Goal: Task Accomplishment & Management: Use online tool/utility

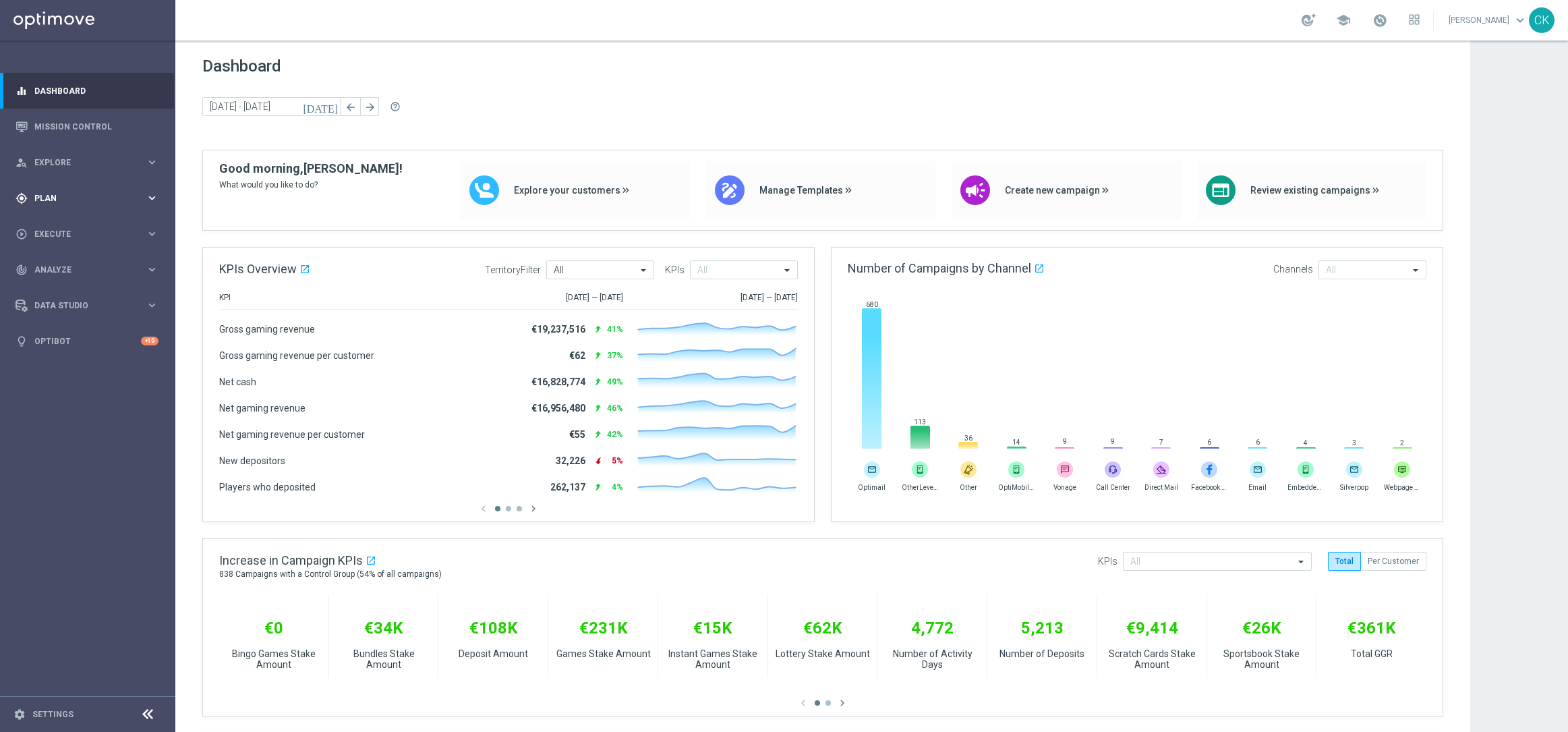
click at [52, 199] on span "Plan" at bounding box center [90, 198] width 111 height 8
click at [65, 267] on span "Templates" at bounding box center [84, 267] width 97 height 8
click at [65, 285] on link "Optimail" at bounding box center [91, 287] width 98 height 11
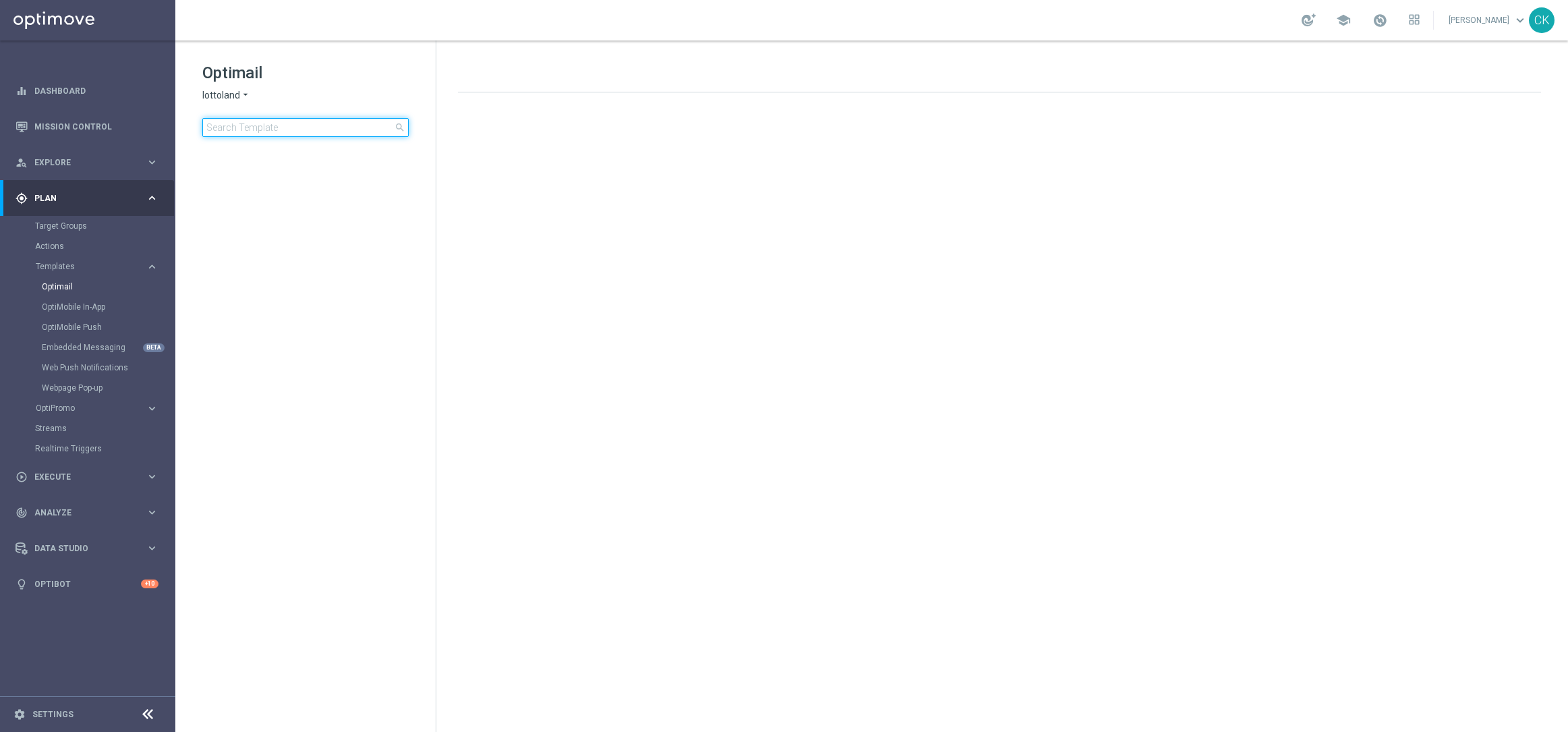
click at [313, 129] on input at bounding box center [305, 127] width 207 height 19
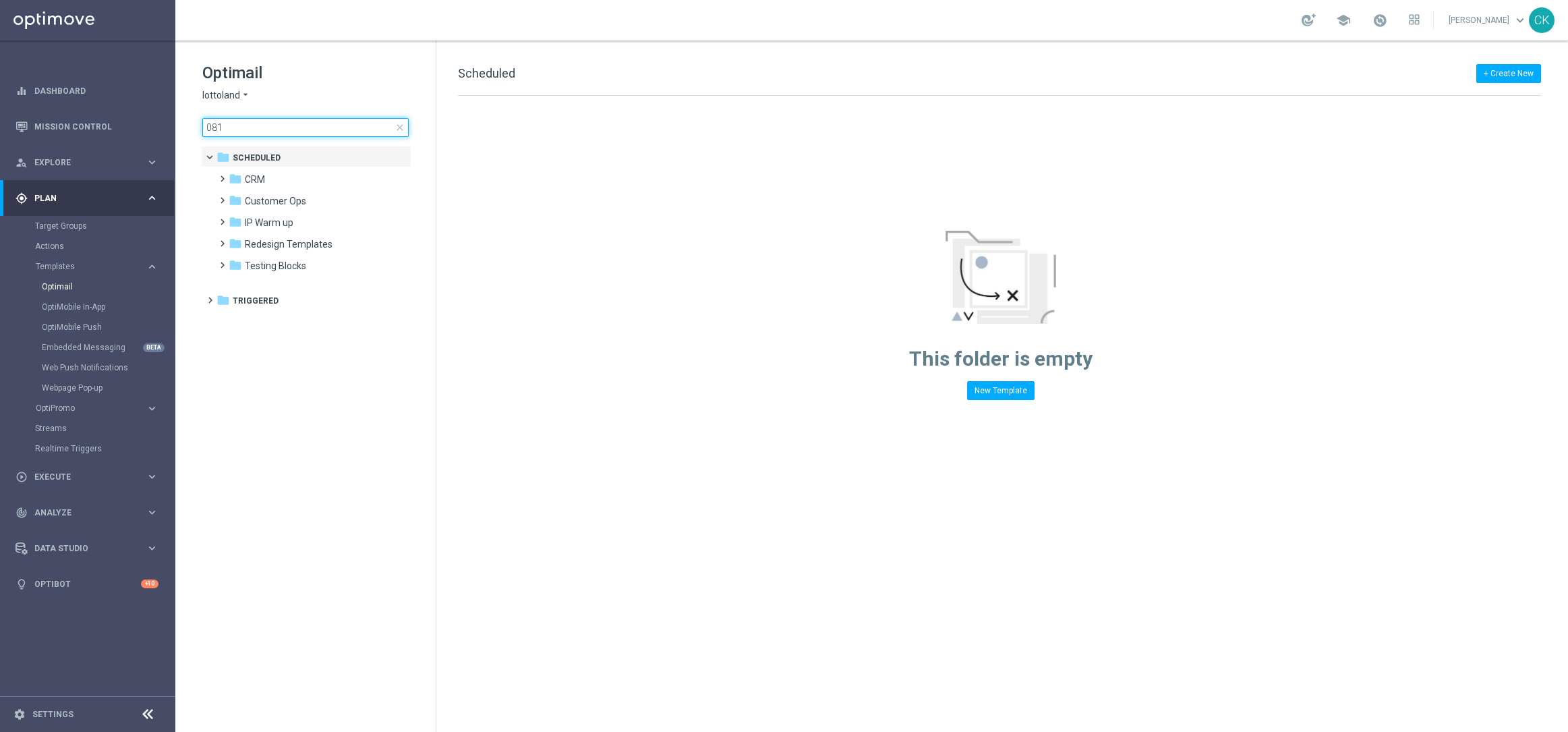
type input "0814"
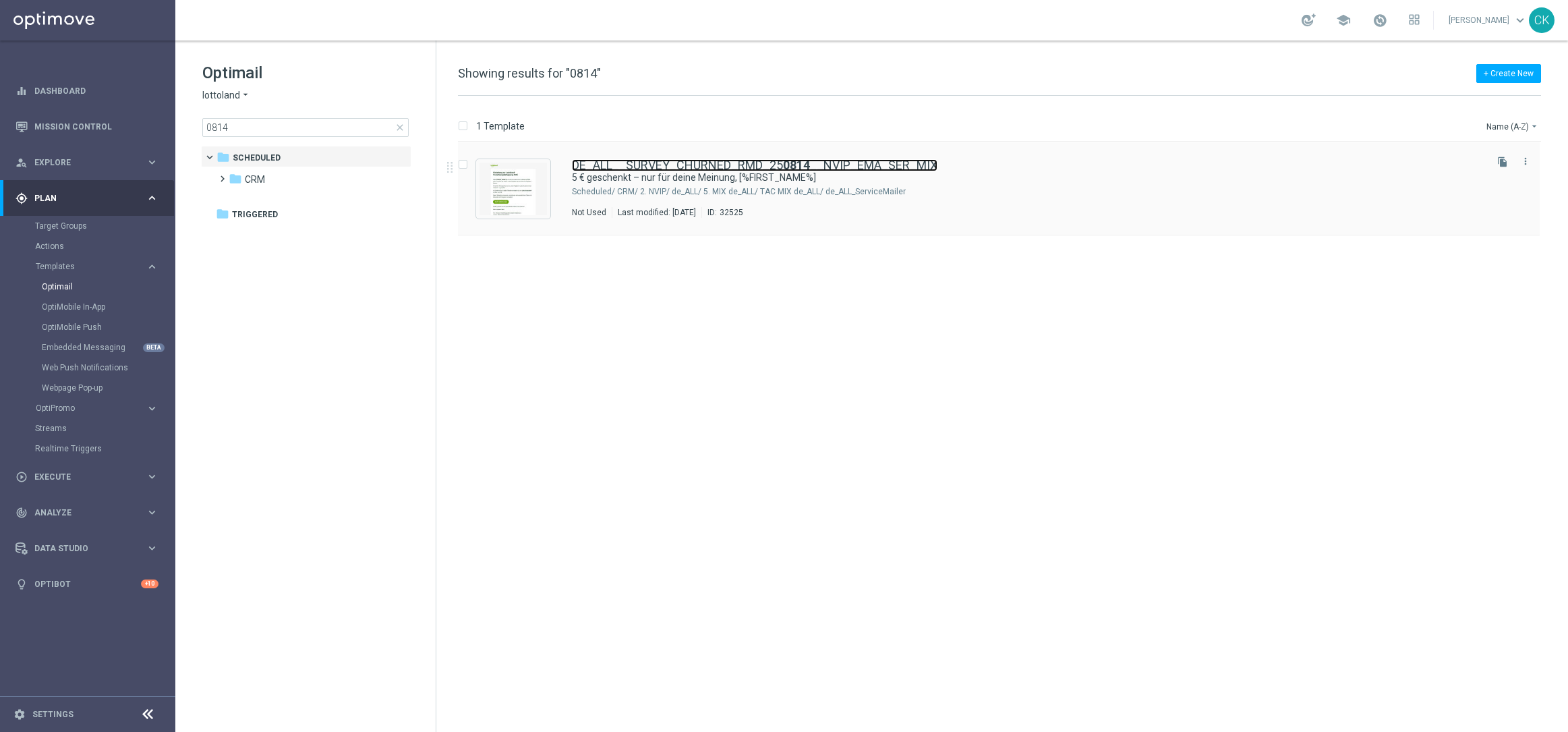
click at [687, 161] on link "DE_ALL__SURVEY_CHURNED_RMD_25 0814 __NVIP_EMA_SER_MIX" at bounding box center [754, 165] width 366 height 12
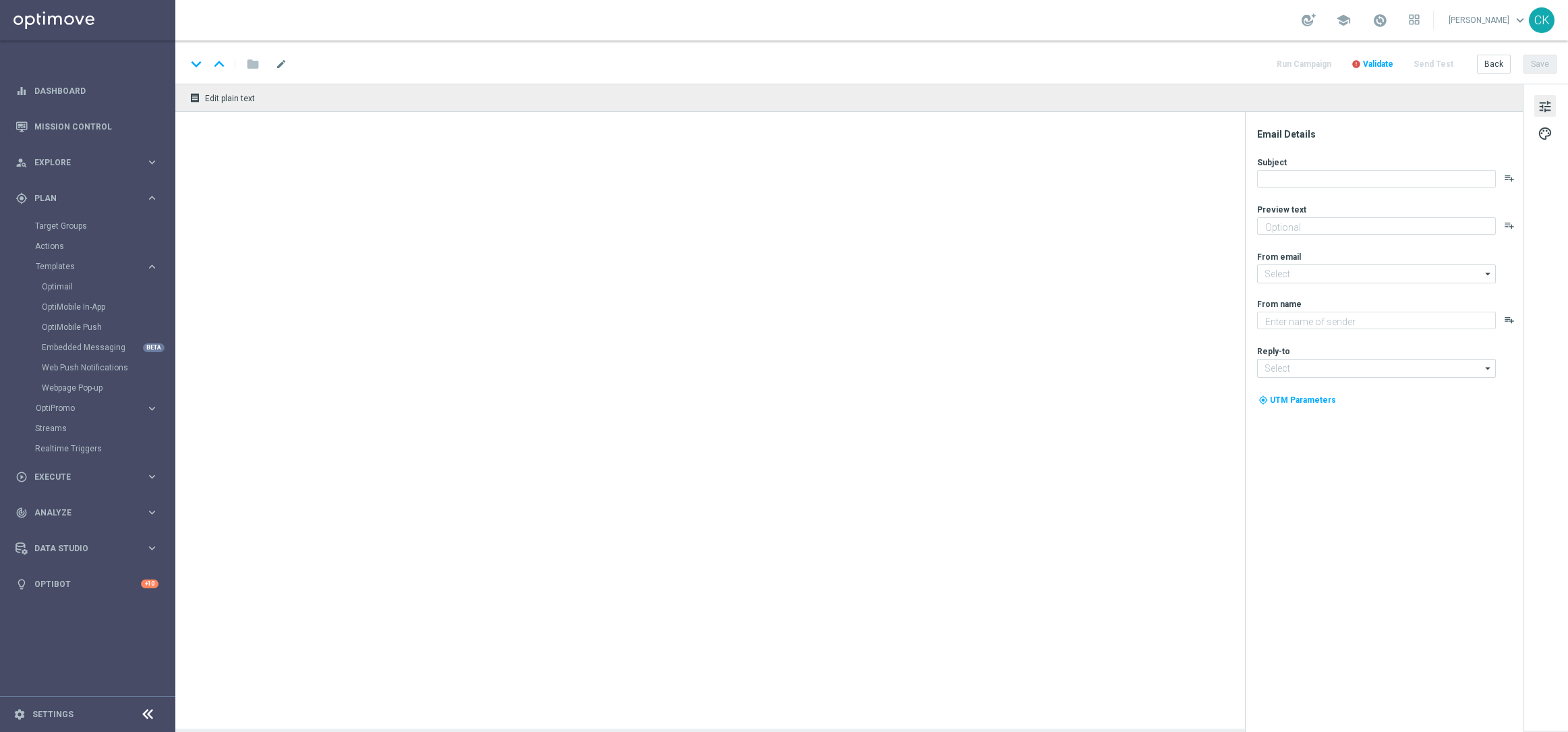
type textarea "Jetzt an der Lottoland-Befragung teilnehmen."
type input "[EMAIL_ADDRESS][DOMAIN_NAME]"
type textarea "Lottoland"
type input "[EMAIL_ADDRESS][DOMAIN_NAME]"
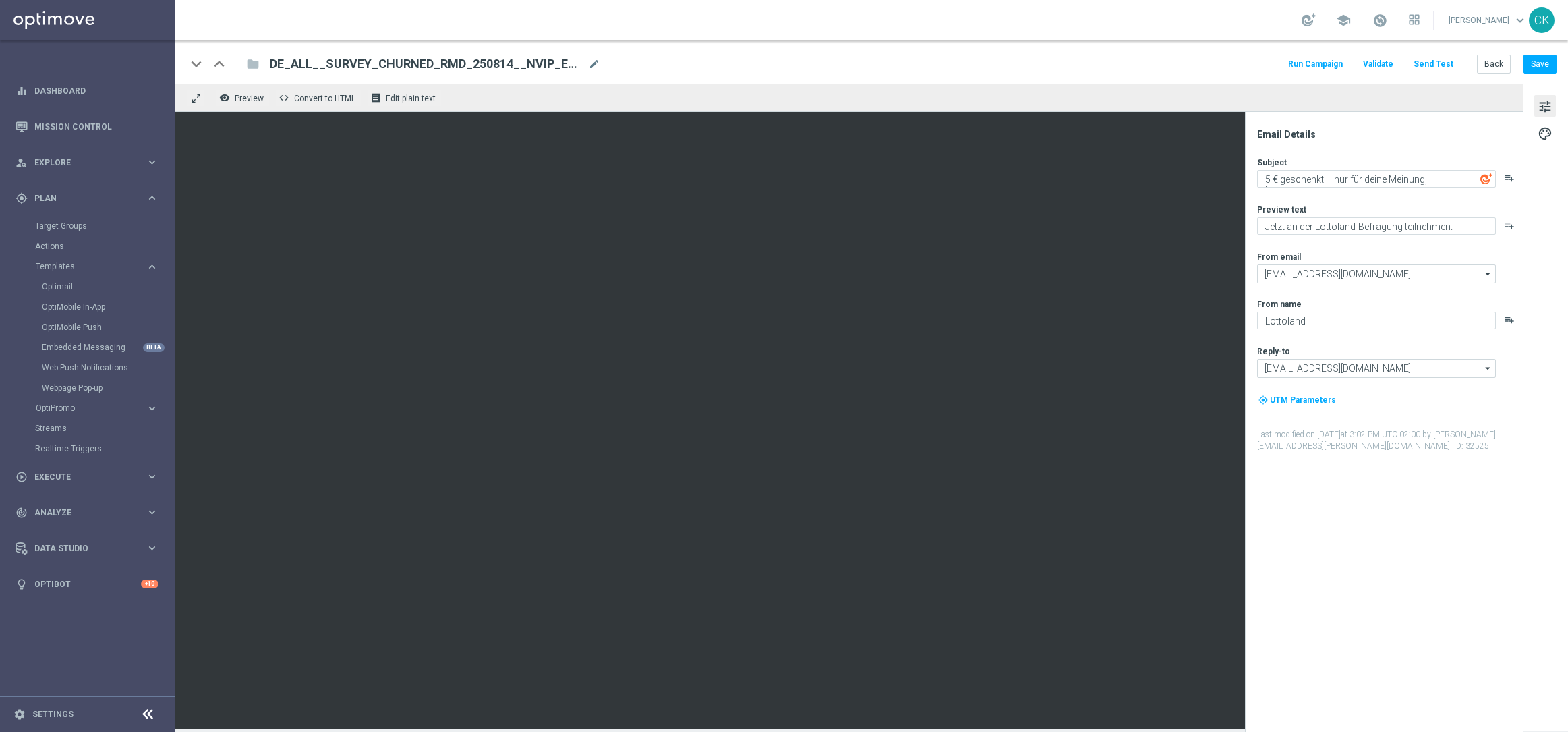
click at [1434, 60] on button "Send Test" at bounding box center [1433, 64] width 44 height 18
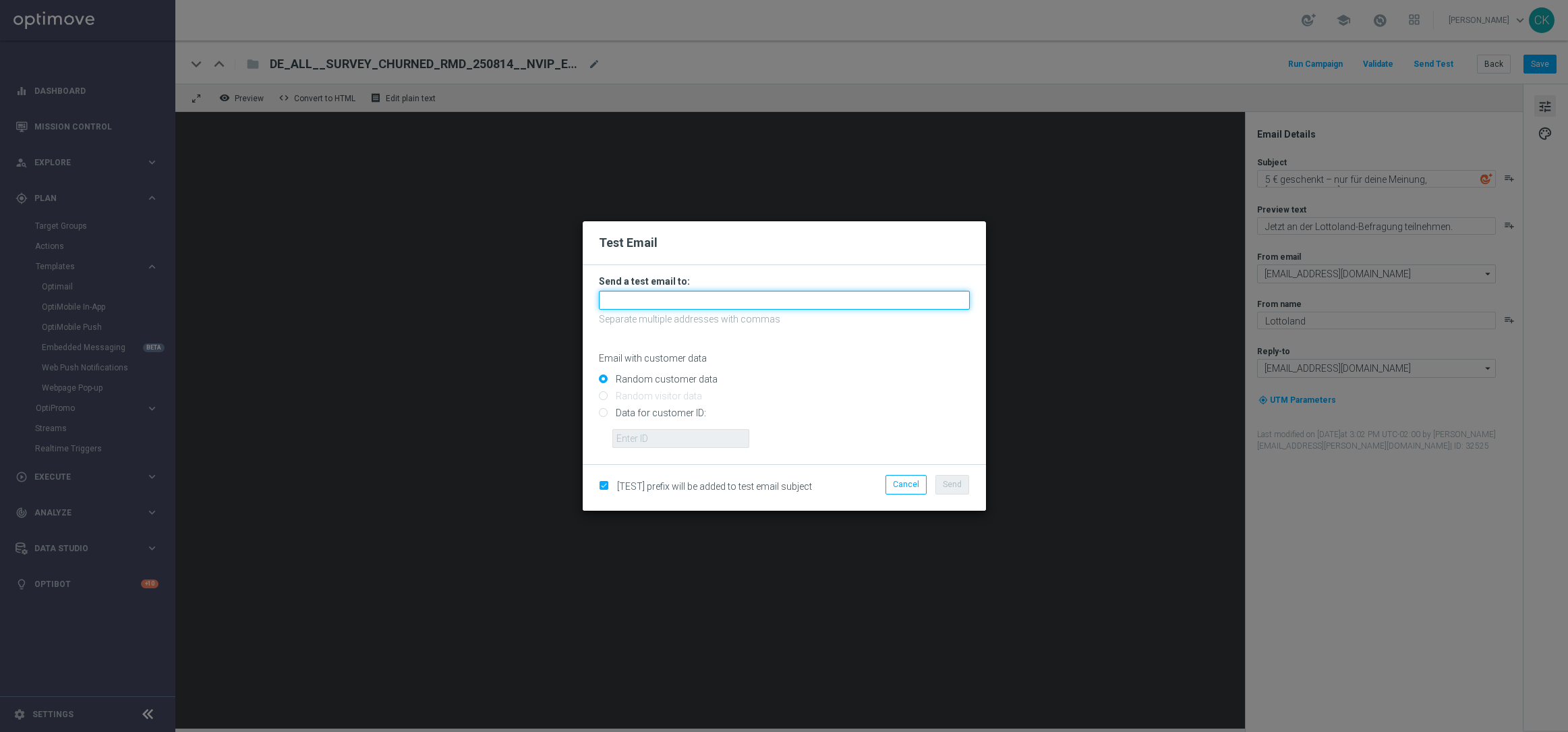
click at [704, 300] on input "text" at bounding box center [784, 300] width 371 height 19
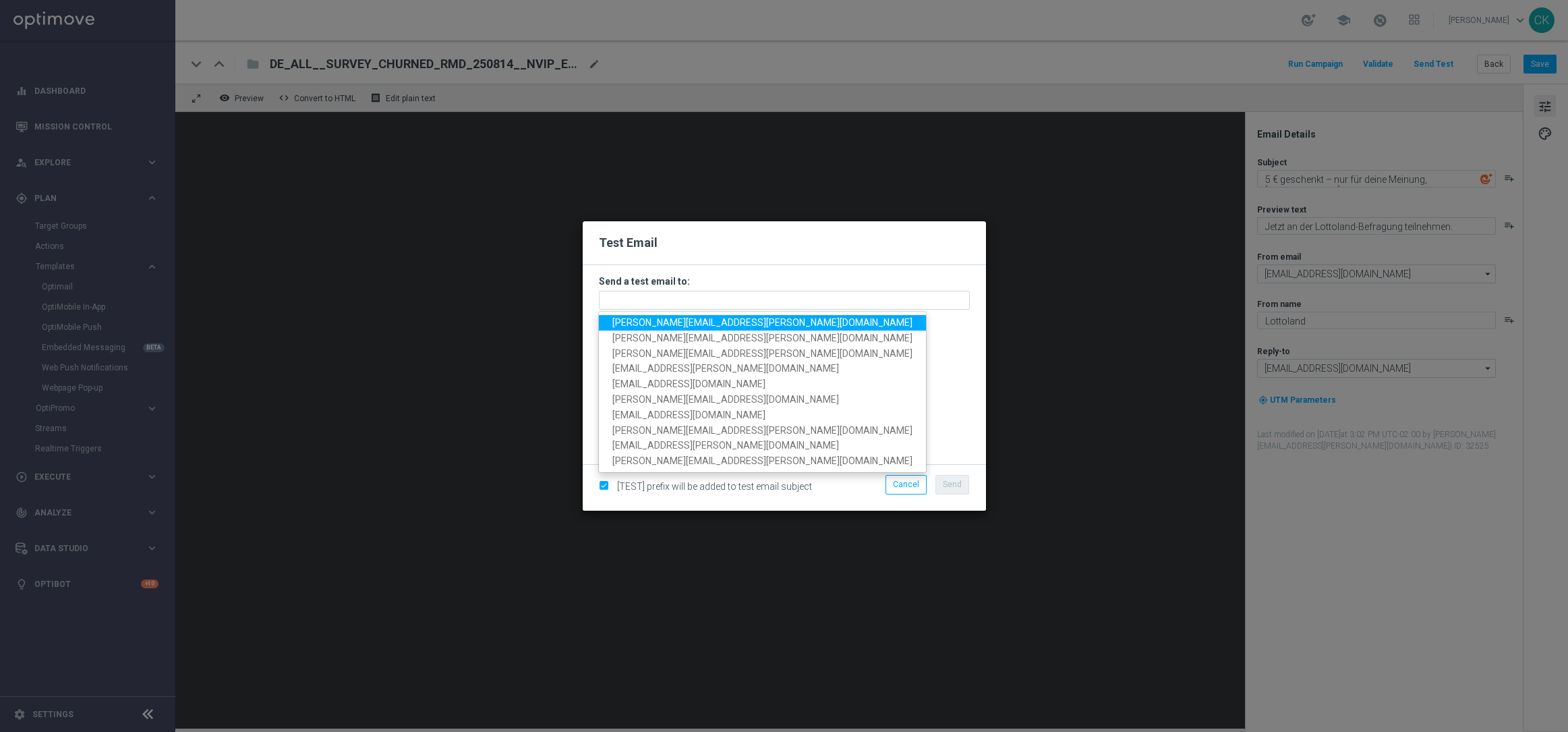
click at [699, 323] on span "[PERSON_NAME][EMAIL_ADDRESS][PERSON_NAME][DOMAIN_NAME]" at bounding box center [762, 323] width 300 height 11
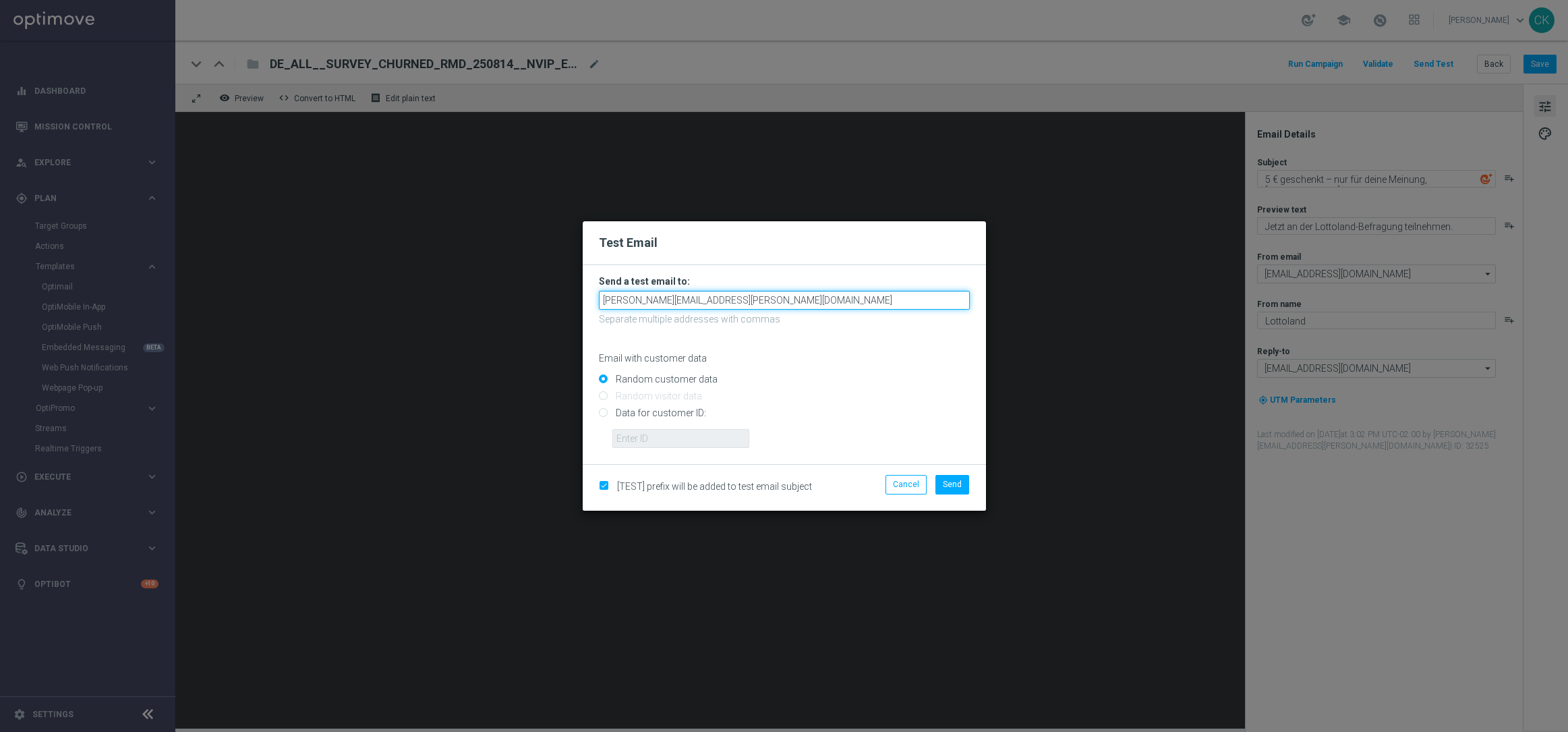
click at [779, 297] on input "[PERSON_NAME][EMAIL_ADDRESS][PERSON_NAME][DOMAIN_NAME]" at bounding box center [784, 300] width 371 height 19
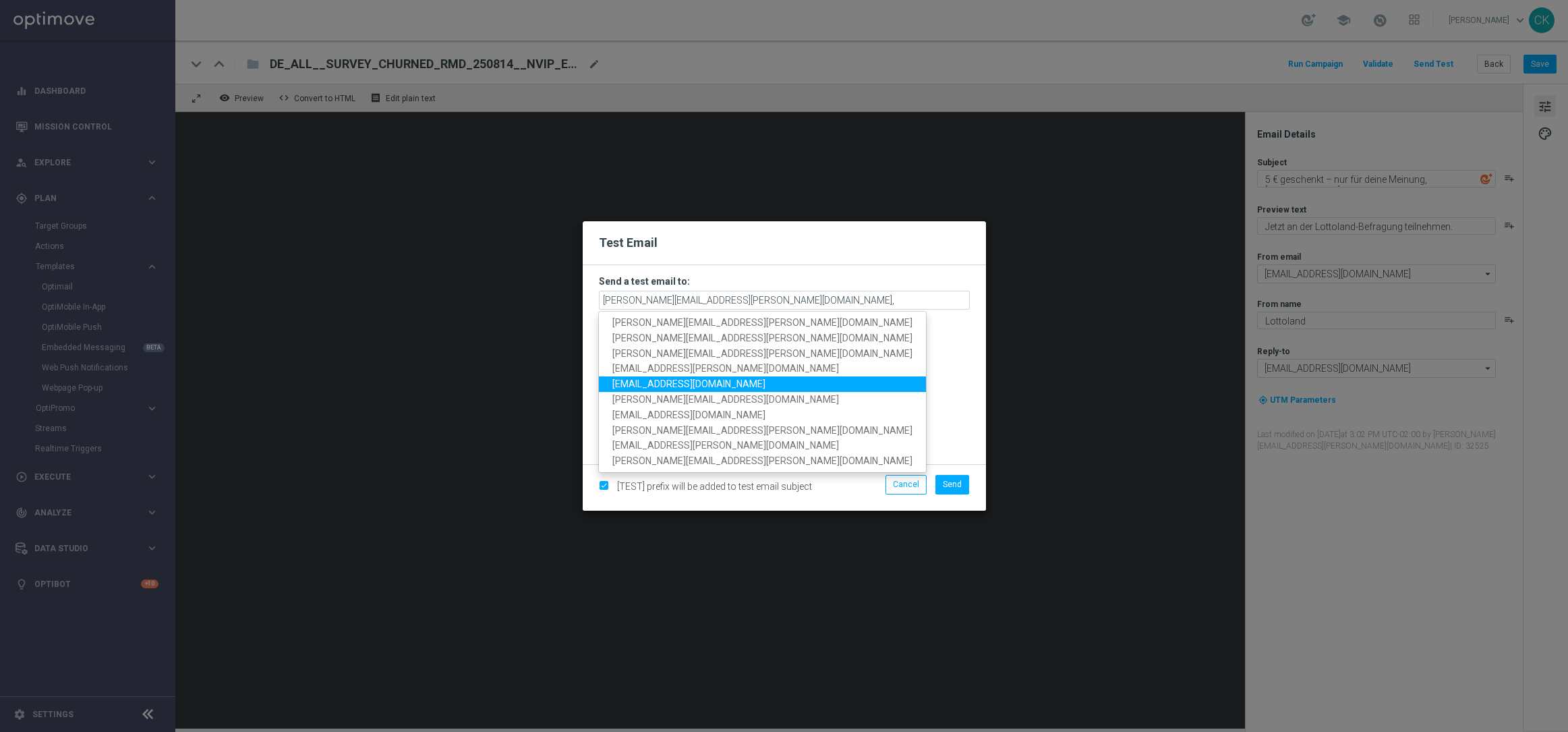
click at [729, 383] on span "[EMAIL_ADDRESS][DOMAIN_NAME]" at bounding box center [689, 384] width 153 height 11
type input "[PERSON_NAME][EMAIL_ADDRESS][PERSON_NAME][DOMAIN_NAME],[DOMAIN_NAME][EMAIL_ADDR…"
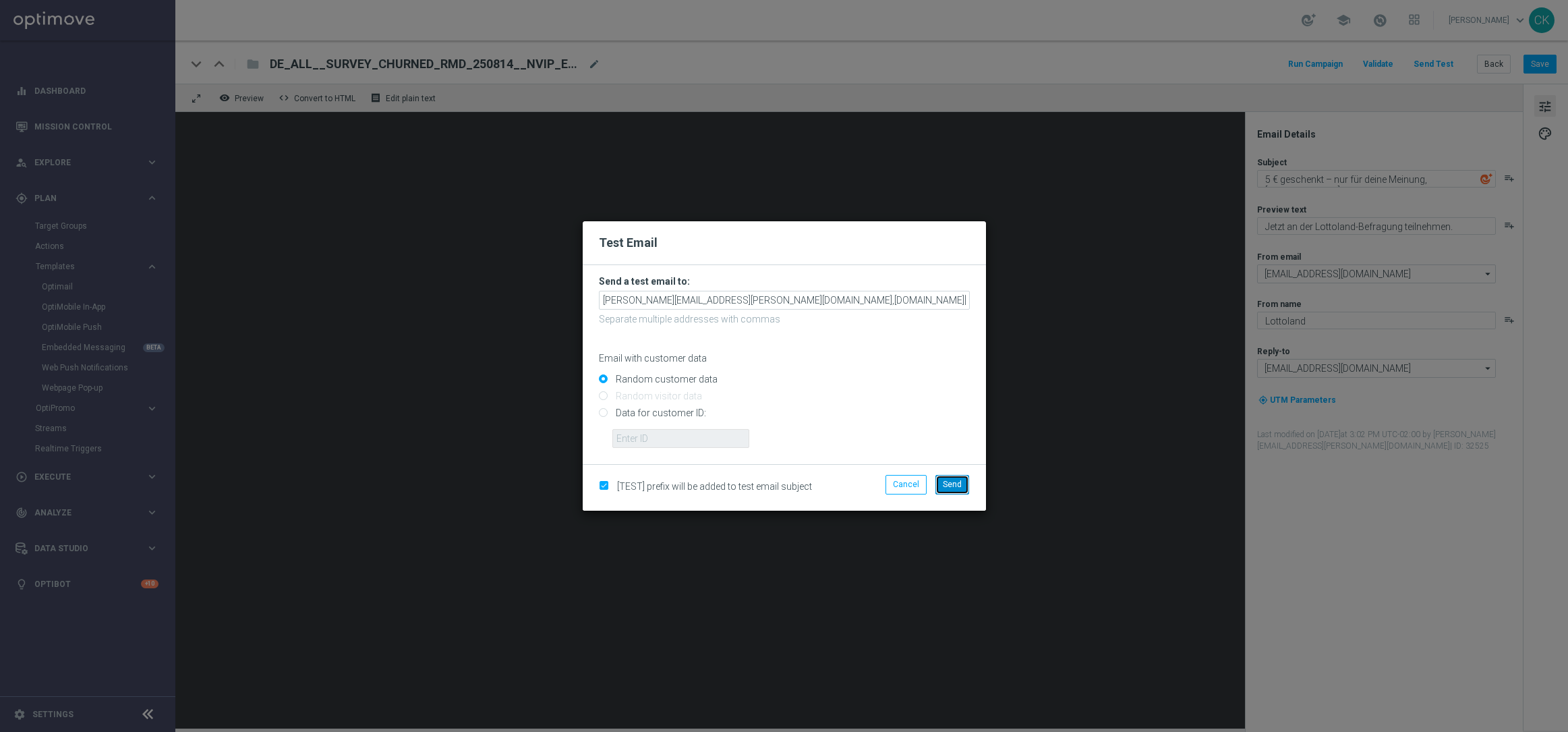
click at [956, 485] on span "Send" at bounding box center [952, 484] width 19 height 9
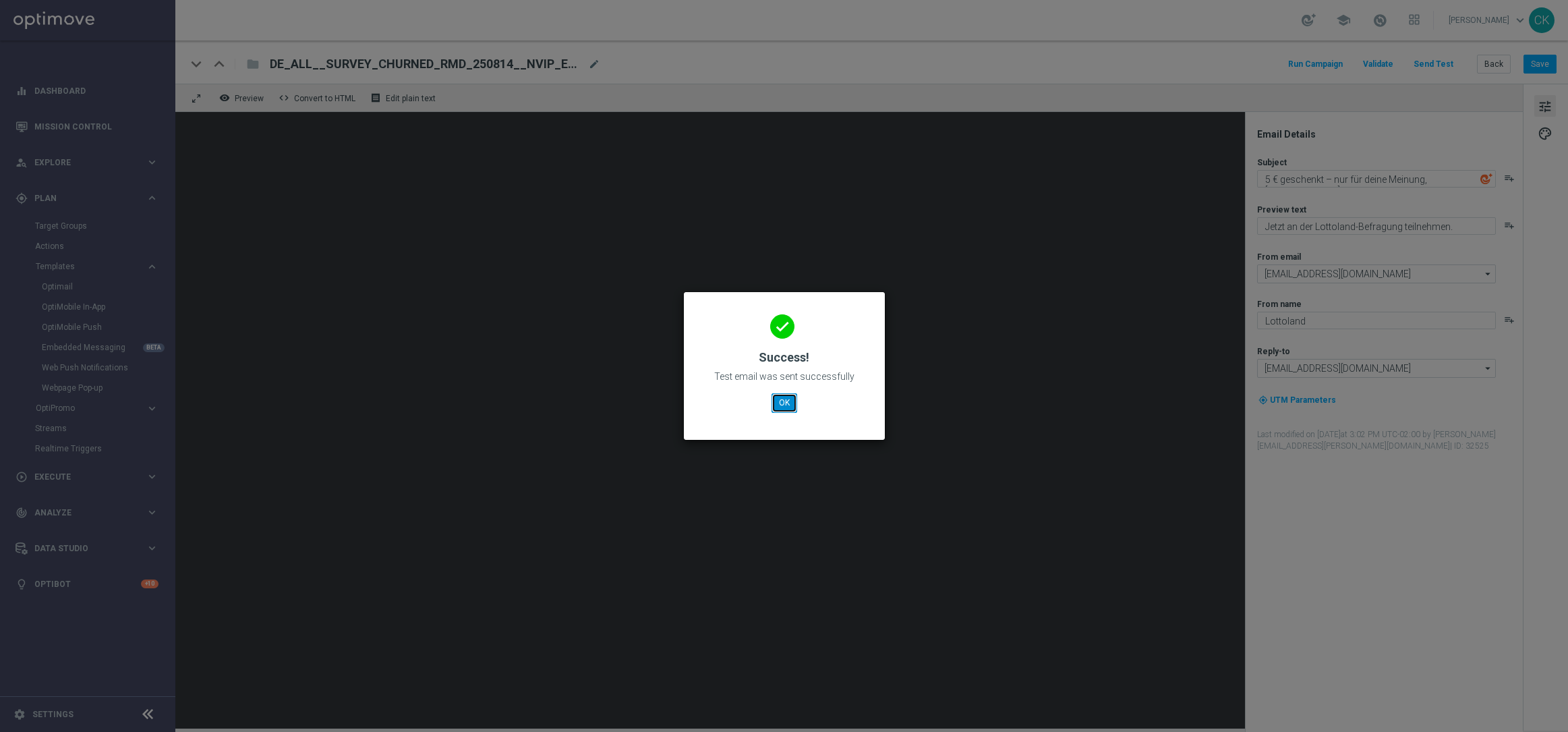
click at [782, 400] on button "OK" at bounding box center [784, 402] width 26 height 19
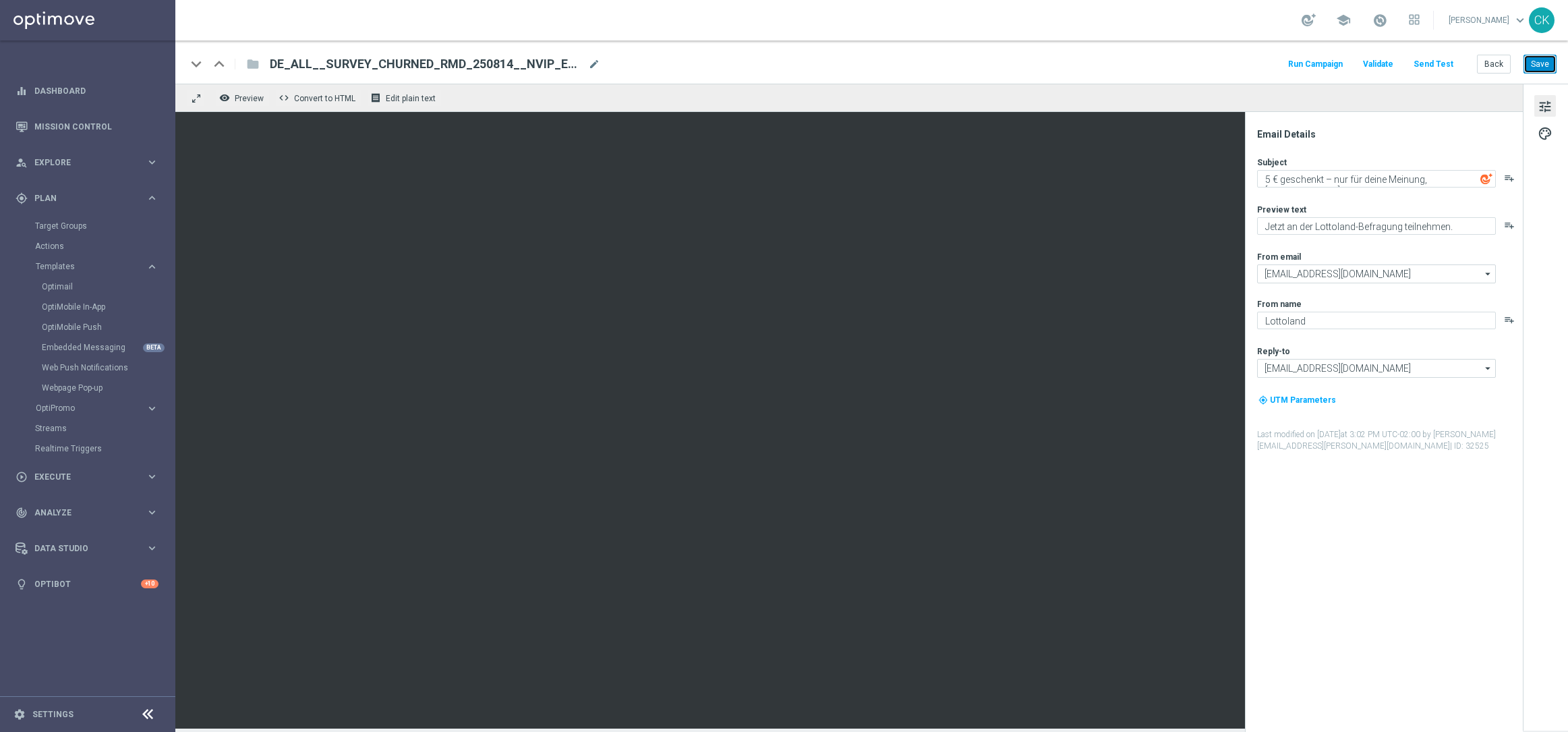
click at [1540, 63] on button "Save" at bounding box center [1540, 64] width 33 height 19
click at [1544, 66] on button "Save" at bounding box center [1540, 64] width 33 height 19
click at [1489, 66] on button "Back" at bounding box center [1493, 64] width 34 height 19
